Goal: Check status: Check status

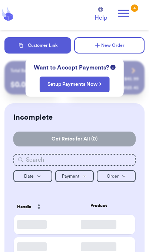
click at [132, 116] on div "Customer Link New Order Total Balance Payout $ 0.00 Recent Payments View all @ …" at bounding box center [74, 232] width 149 height 465
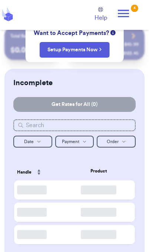
checkbox input "true"
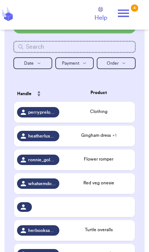
scroll to position [121, 0]
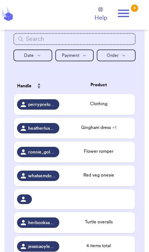
click at [129, 13] on icon at bounding box center [123, 13] width 11 height 7
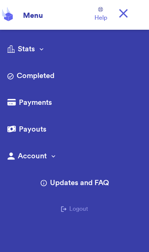
scroll to position [48, 0]
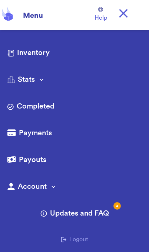
click at [46, 109] on link "Completed" at bounding box center [74, 107] width 135 height 12
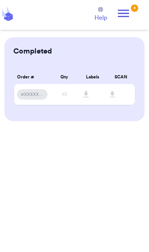
click at [128, 12] on icon at bounding box center [123, 13] width 15 height 15
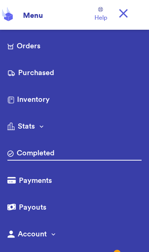
click at [44, 74] on link "Purchased" at bounding box center [74, 74] width 135 height 12
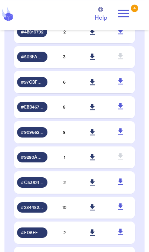
scroll to position [132, 0]
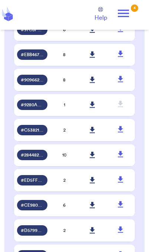
click at [34, 158] on span "# 28448273" at bounding box center [32, 155] width 23 height 6
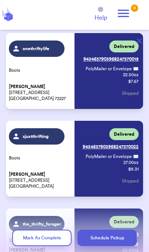
scroll to position [664, 0]
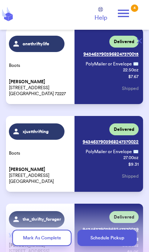
click at [132, 143] on link "Tracking: 9434637903968247370022" at bounding box center [111, 142] width 56 height 12
